Goal: Task Accomplishment & Management: Manage account settings

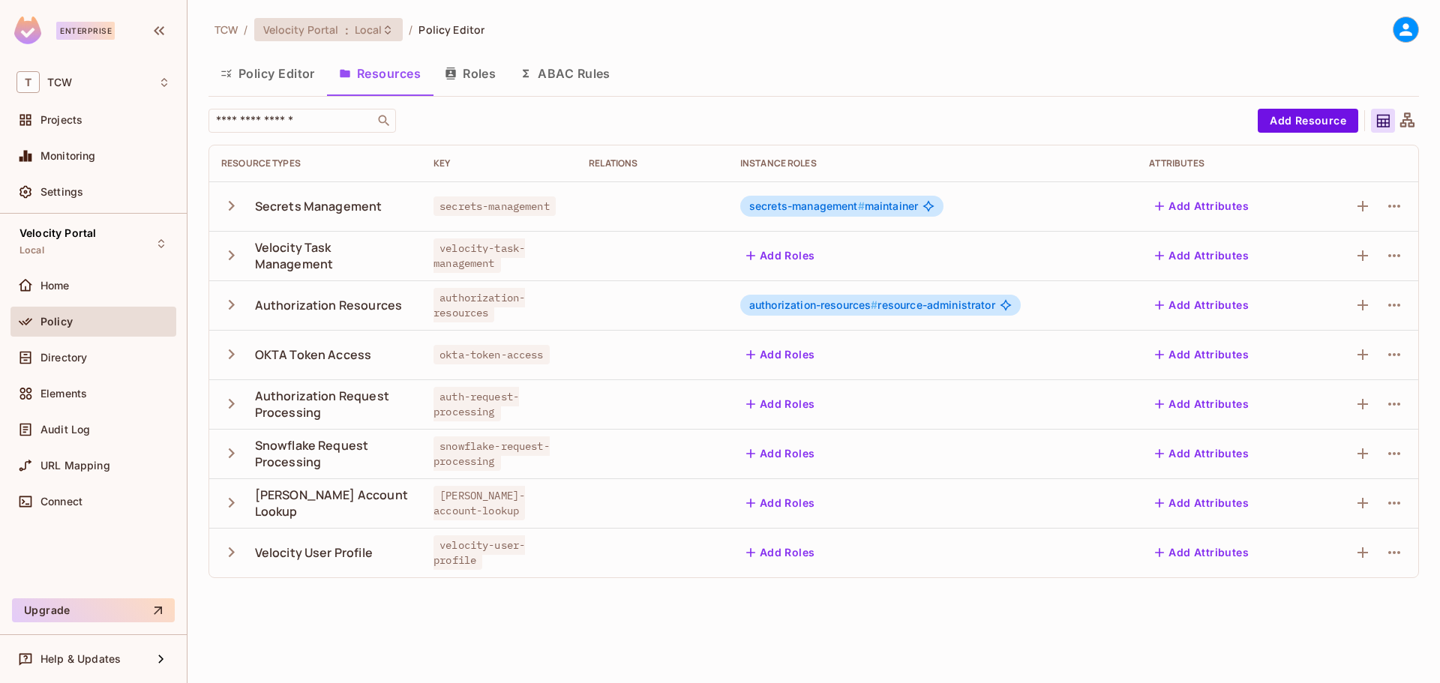
click at [378, 29] on span "Local" at bounding box center [369, 29] width 28 height 14
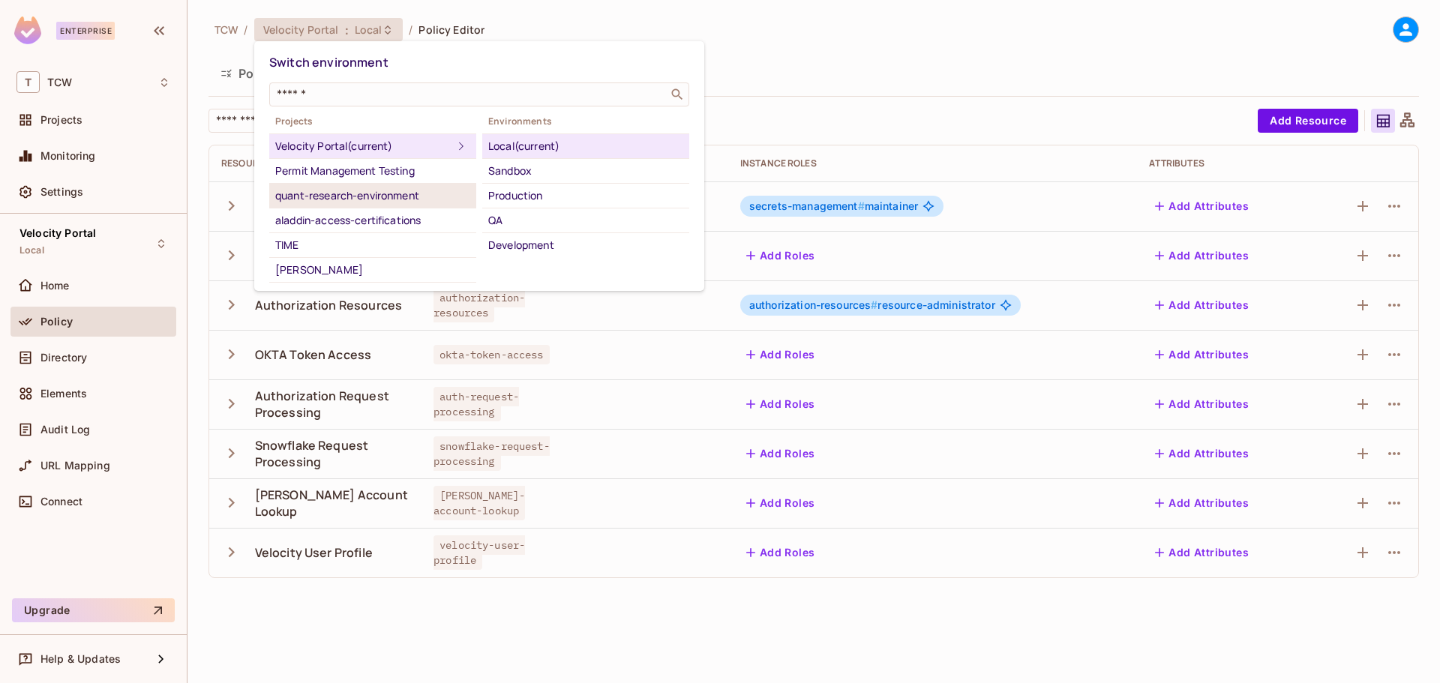
click at [388, 188] on div "quant-research-environment" at bounding box center [372, 196] width 195 height 18
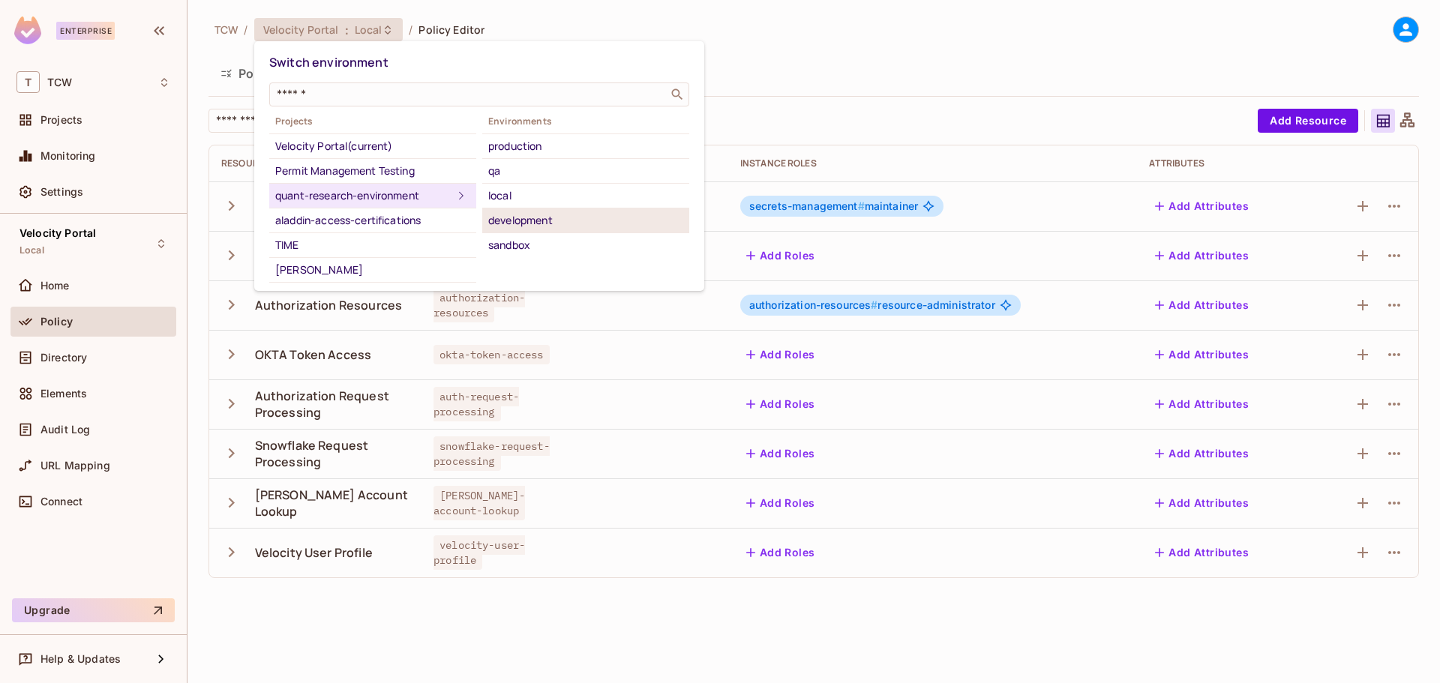
click at [547, 216] on div "development" at bounding box center [585, 220] width 195 height 18
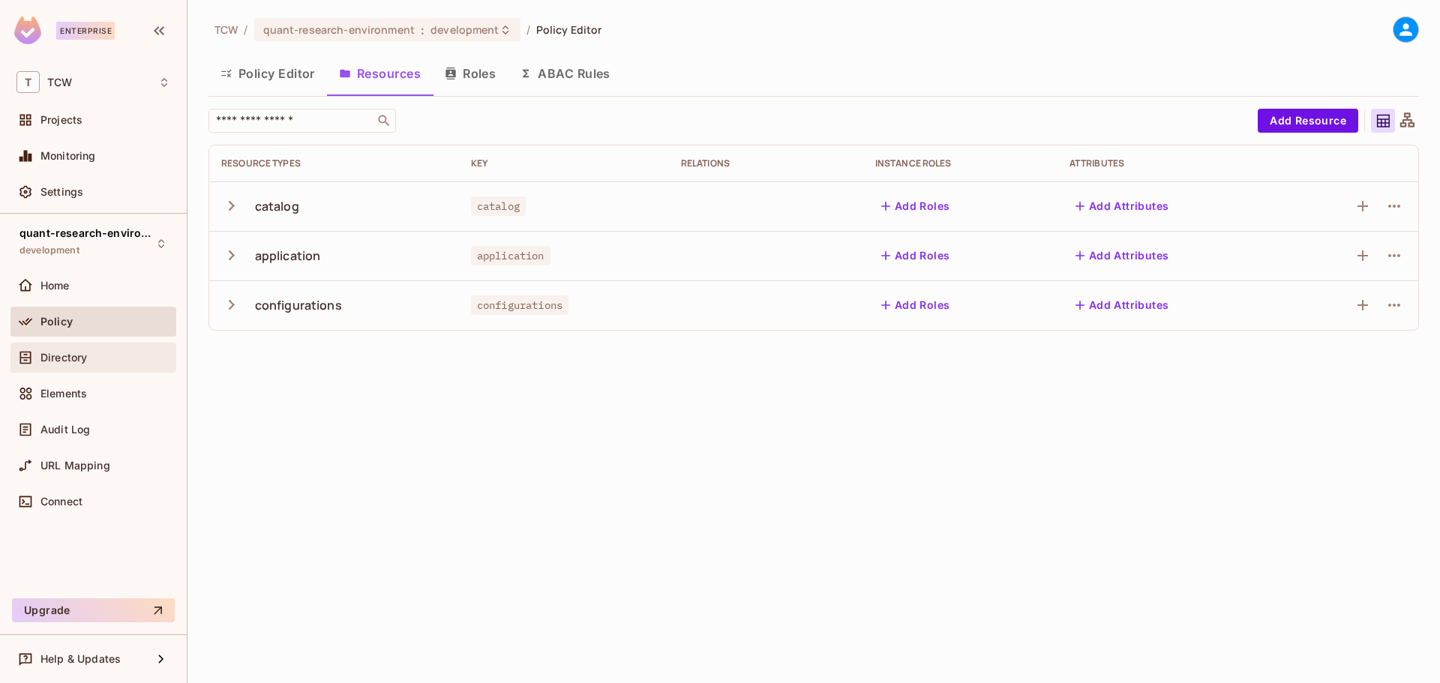
click at [68, 359] on span "Directory" at bounding box center [63, 358] width 46 height 12
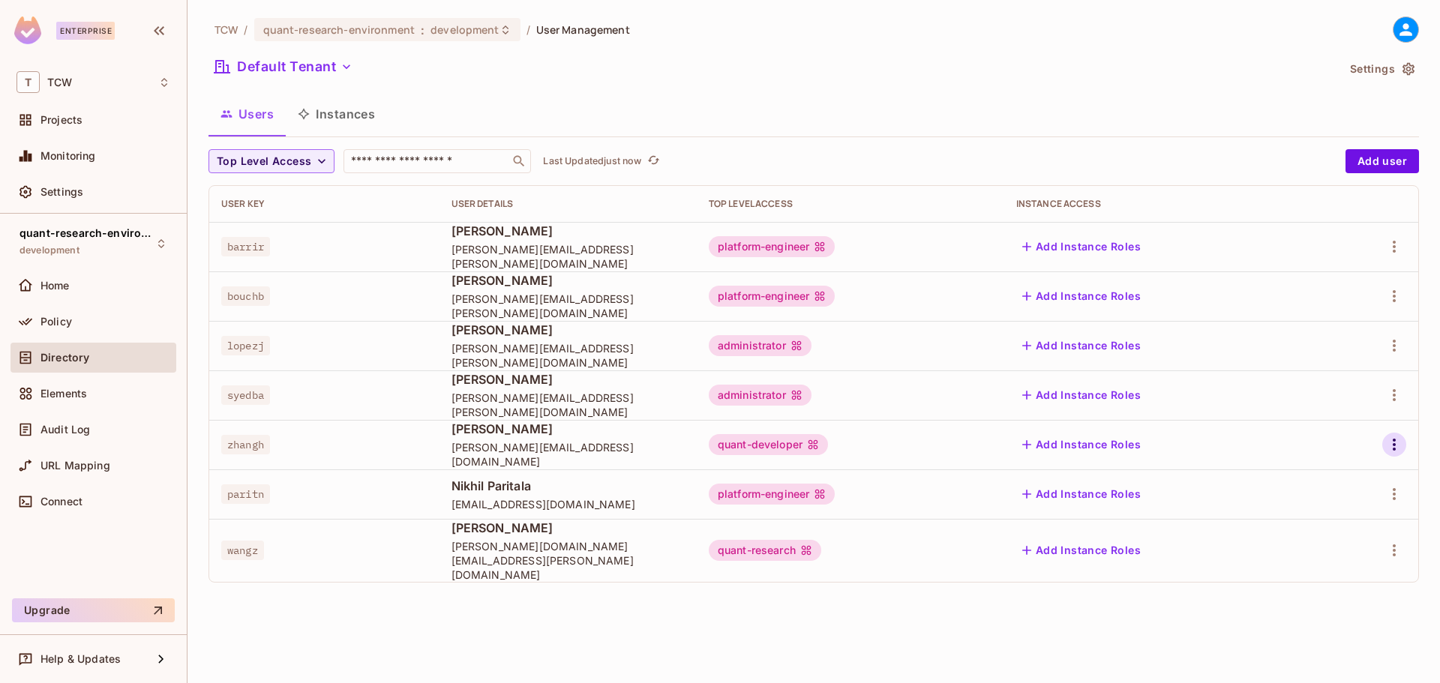
click at [1395, 448] on icon "button" at bounding box center [1394, 445] width 18 height 18
click at [1351, 484] on li "Edit" at bounding box center [1329, 479] width 133 height 33
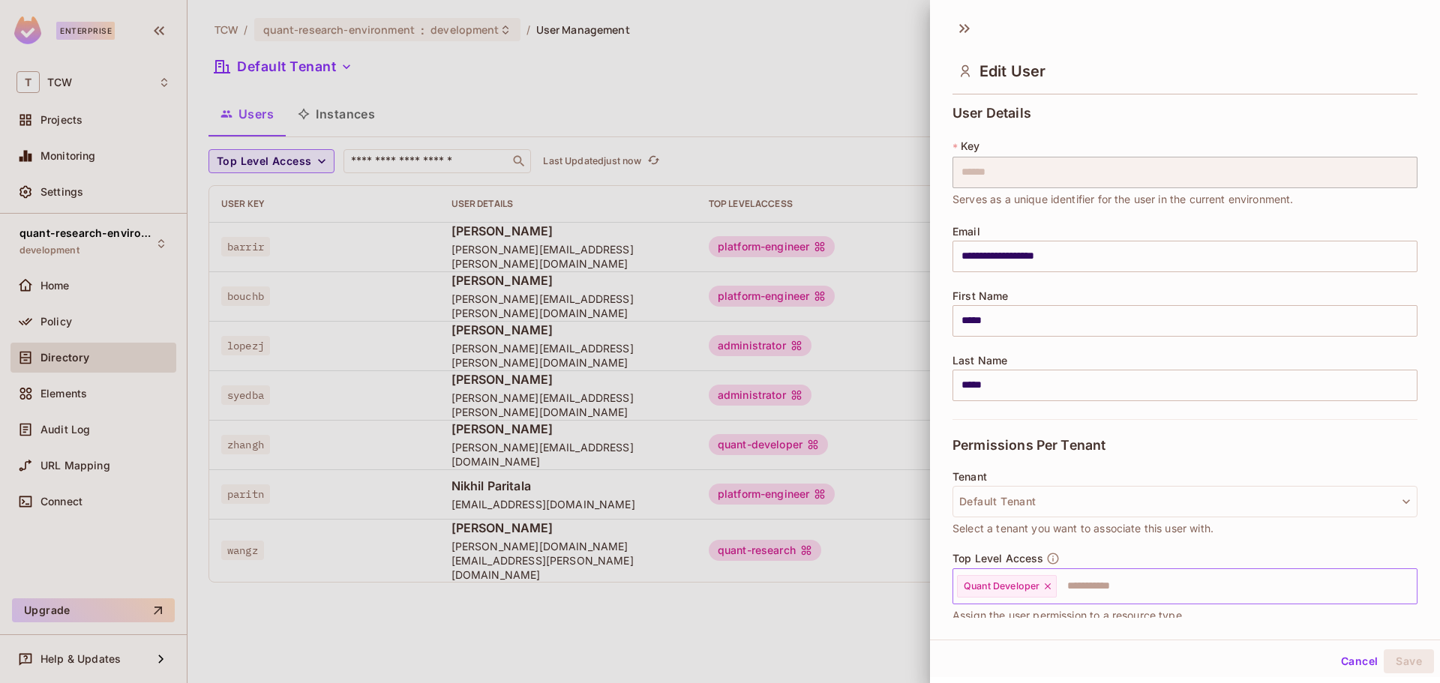
click at [1127, 584] on input "text" at bounding box center [1223, 586] width 330 height 30
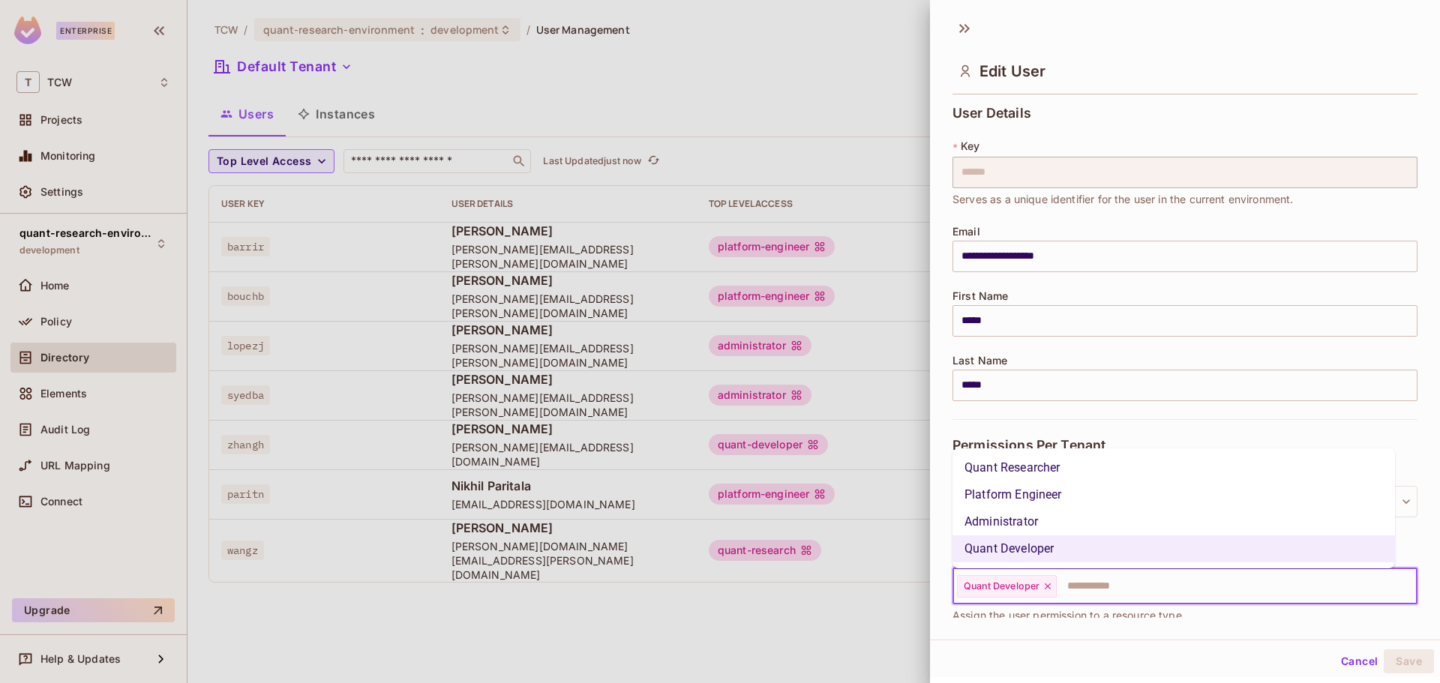
click at [1058, 464] on li "Quant Researcher" at bounding box center [1173, 467] width 442 height 27
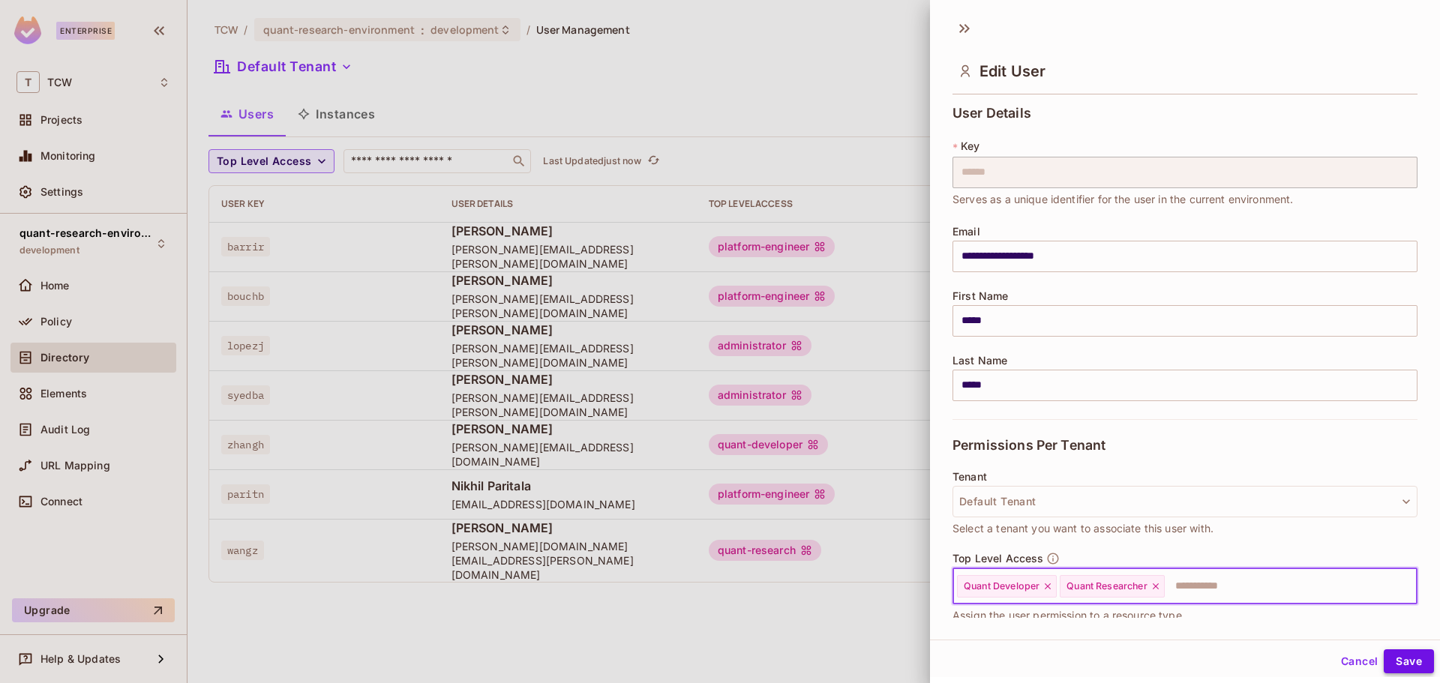
click at [1395, 661] on button "Save" at bounding box center [1409, 661] width 50 height 24
